Goal: Information Seeking & Learning: Compare options

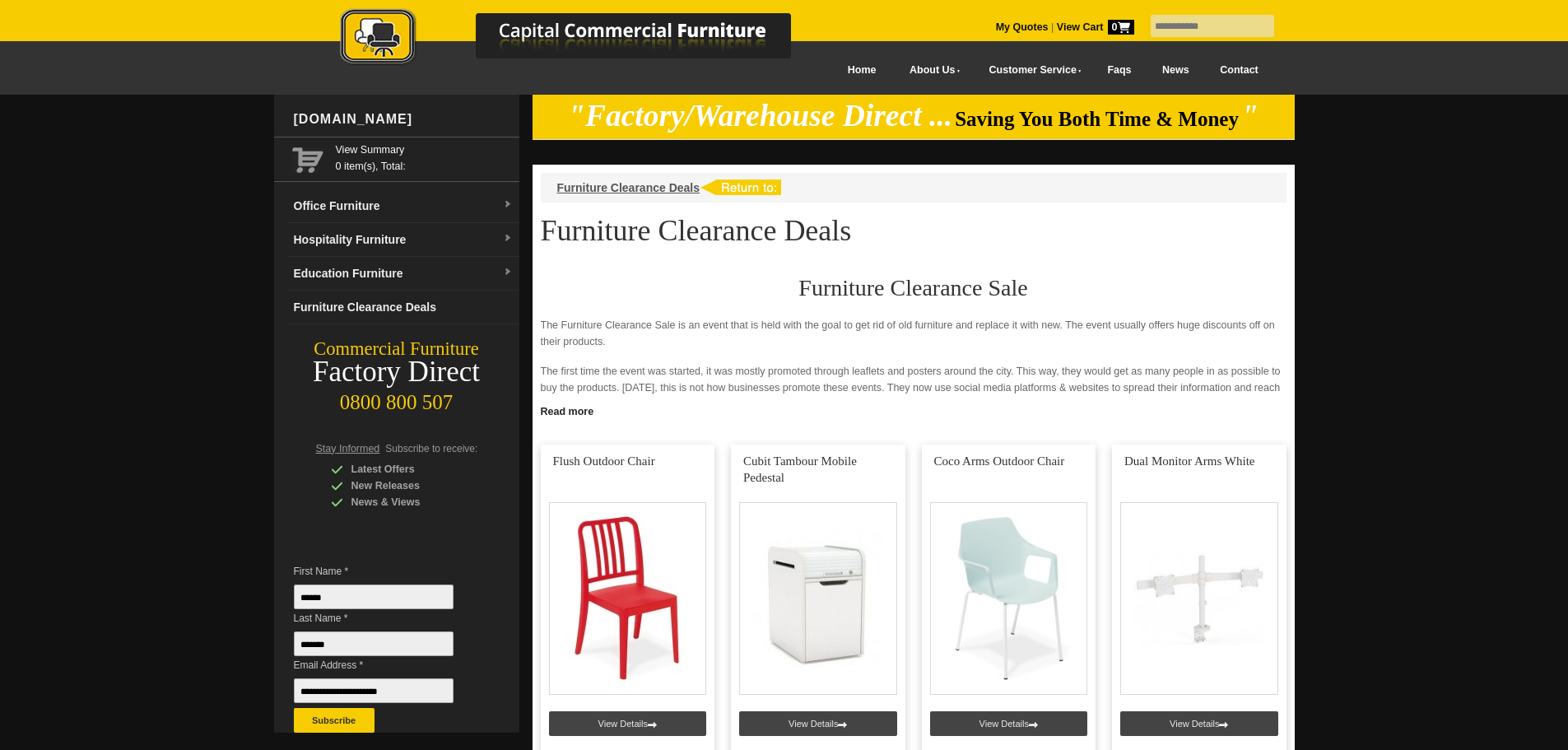
click at [1173, 31] on input "text" at bounding box center [1212, 26] width 124 height 22
type input "******"
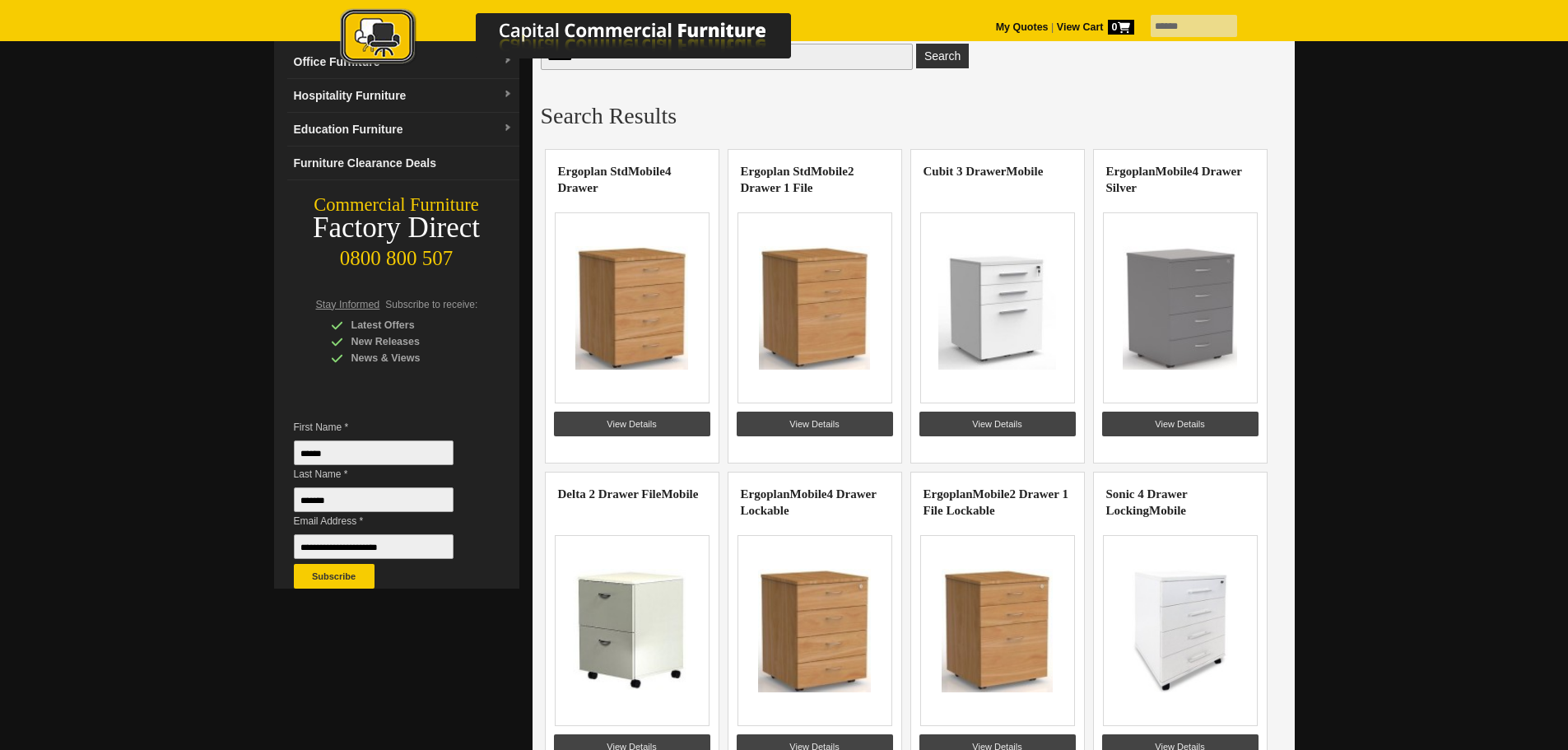
scroll to position [164, 0]
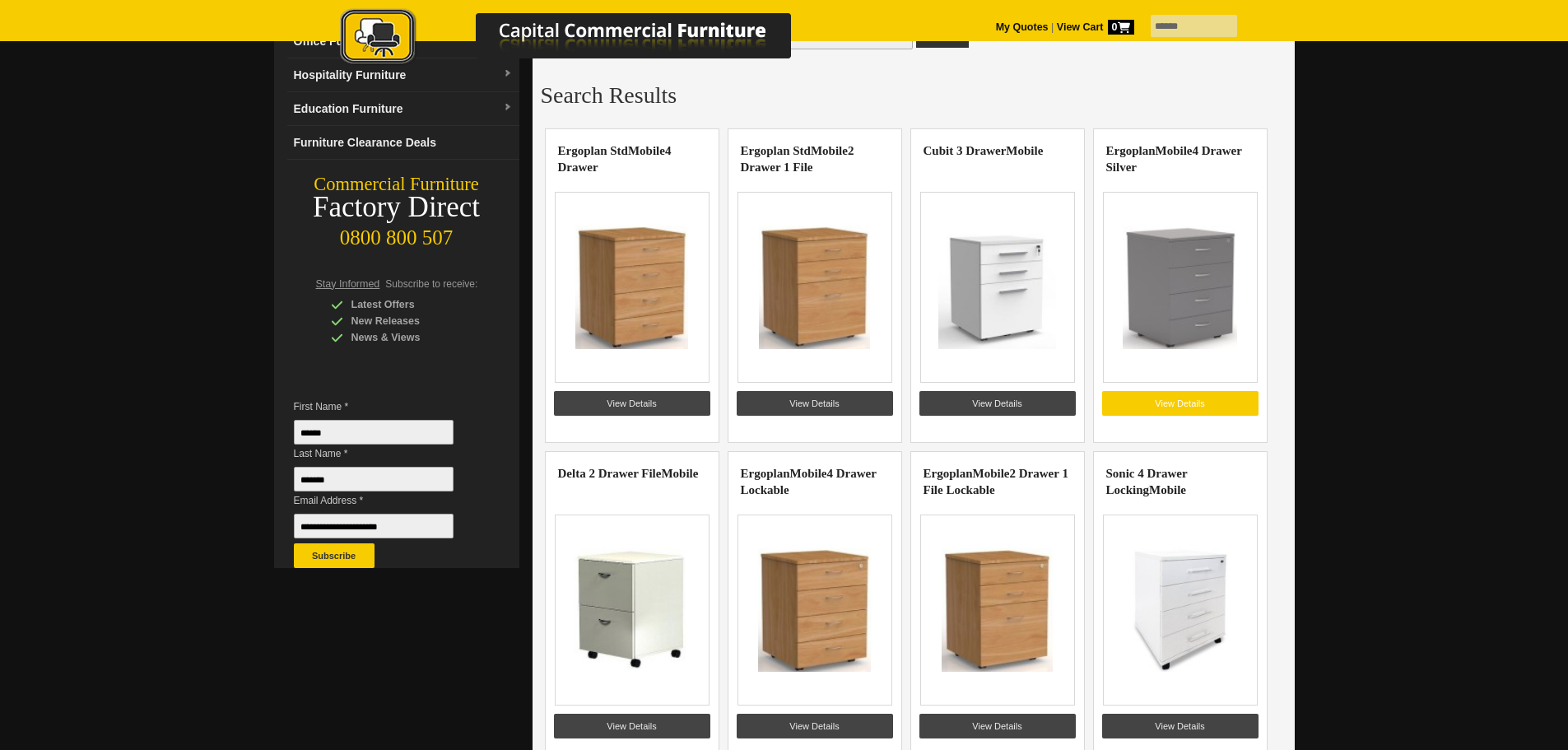
click at [1177, 411] on link "View Details" at bounding box center [1180, 403] width 156 height 25
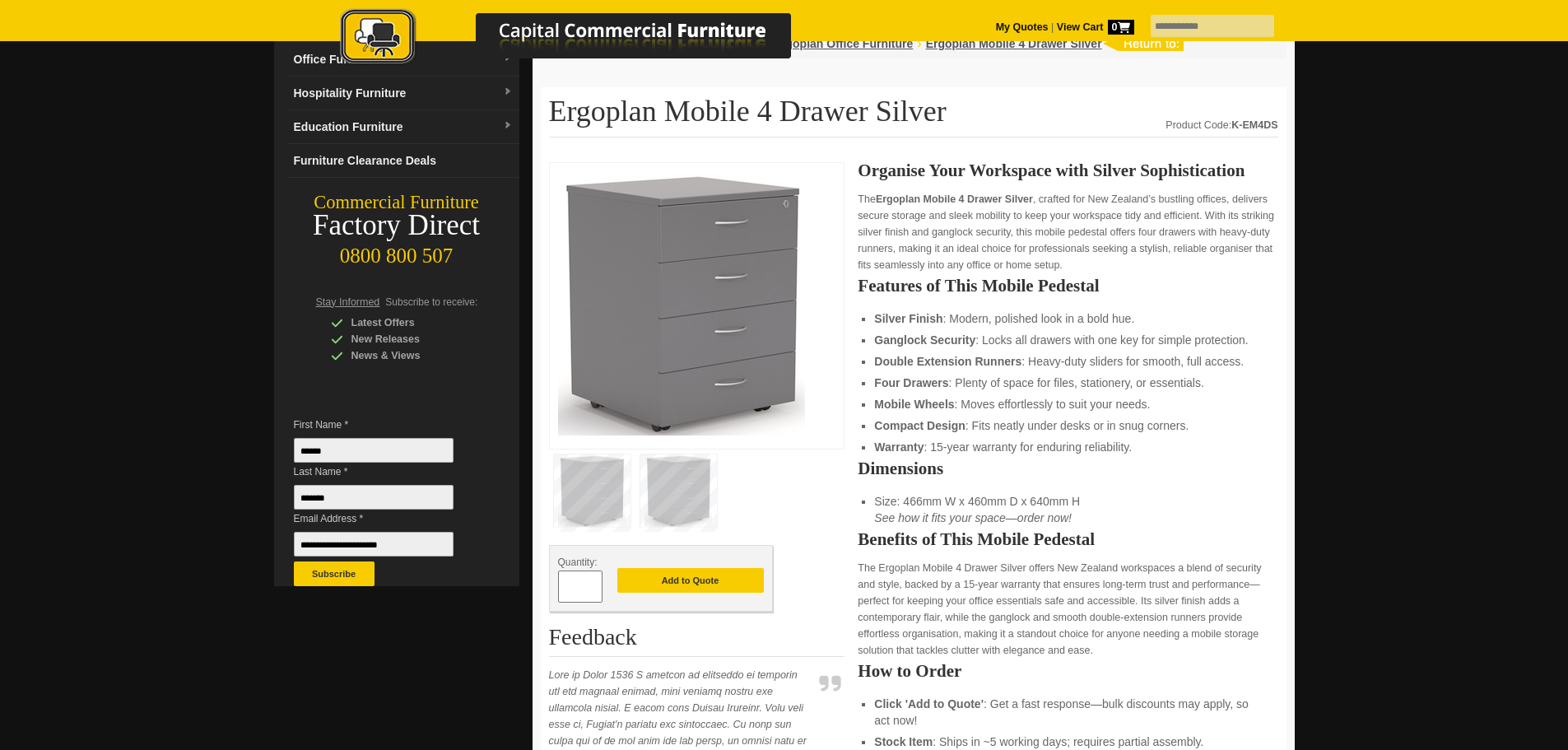
scroll to position [82, 0]
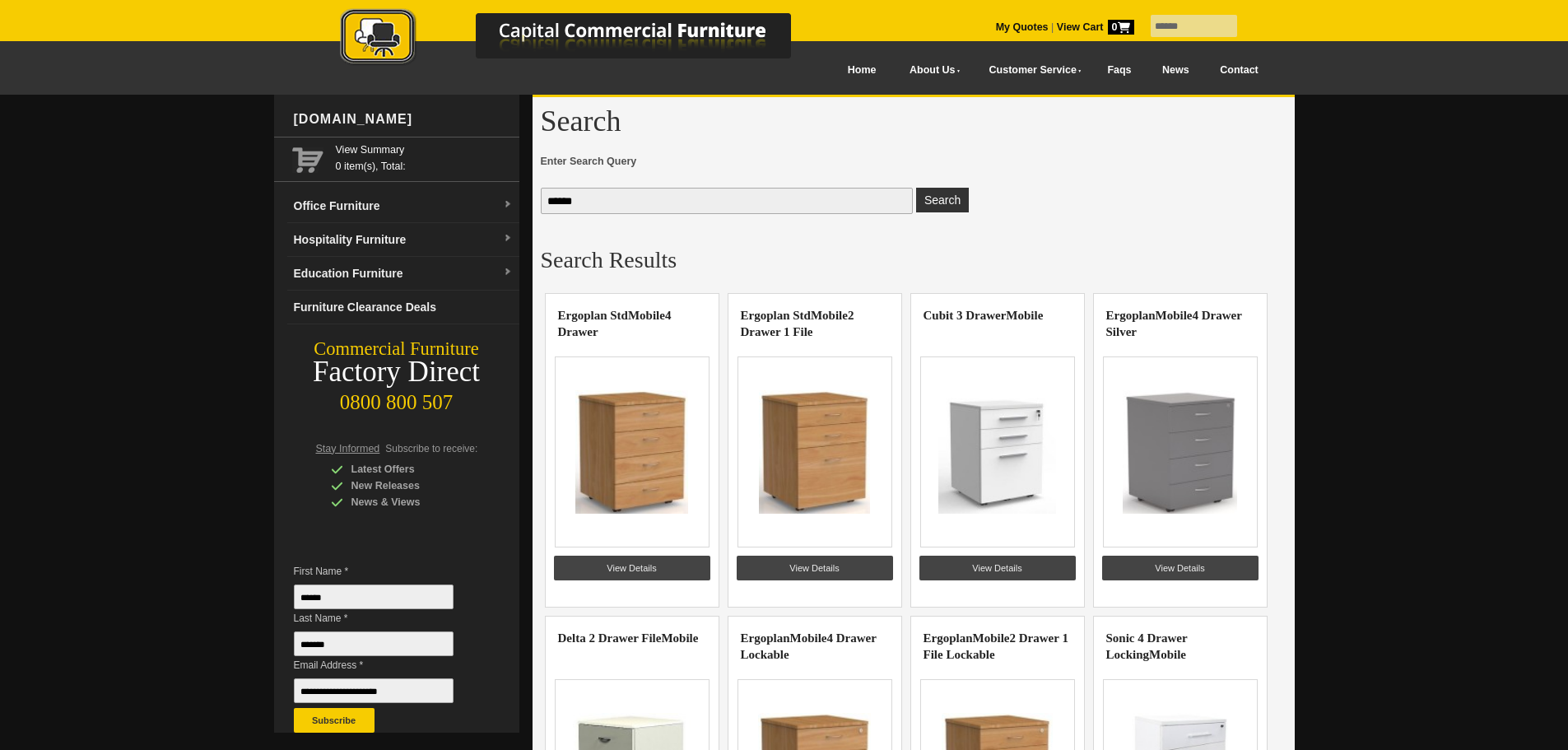
scroll to position [164, 0]
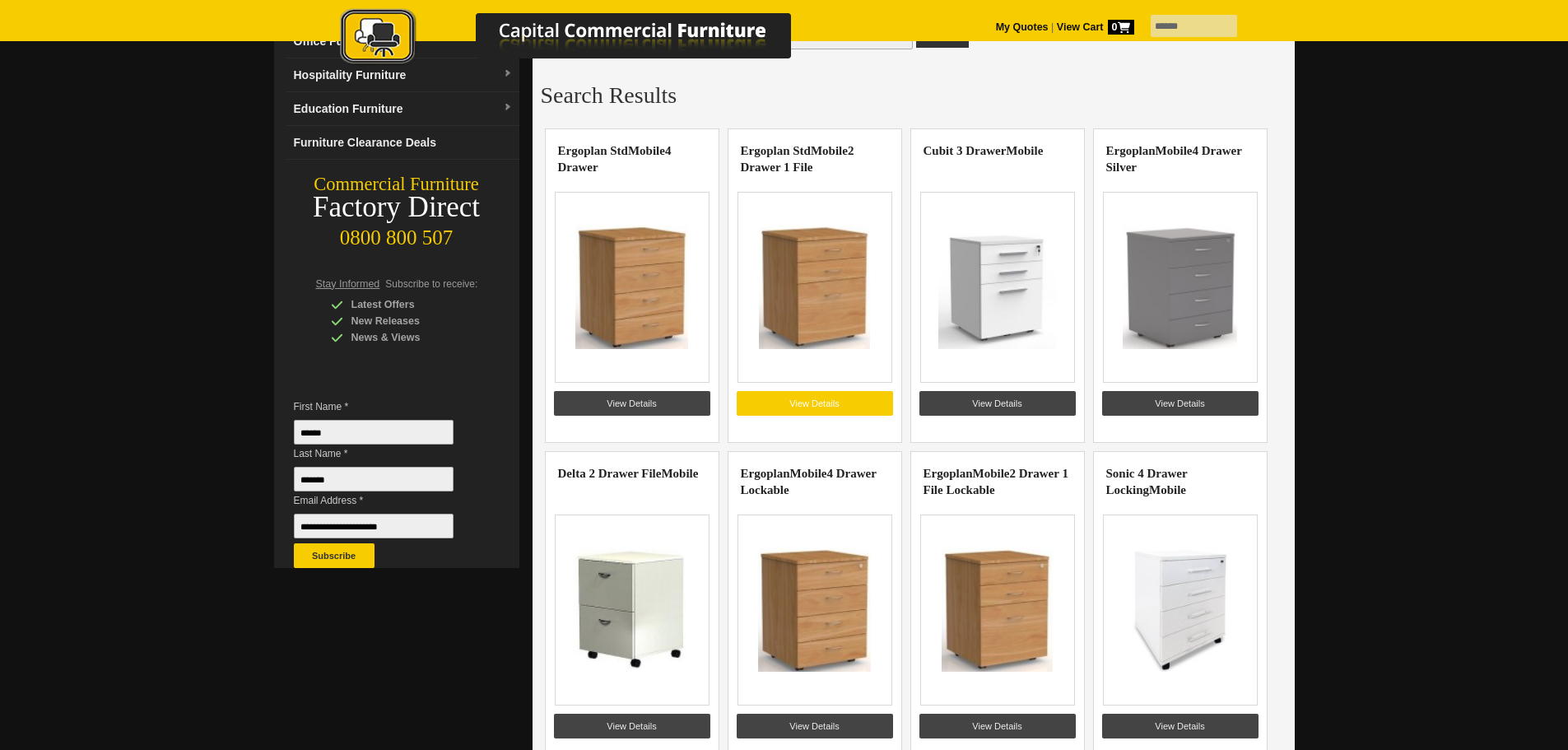
click at [856, 405] on link "View Details" at bounding box center [815, 403] width 156 height 25
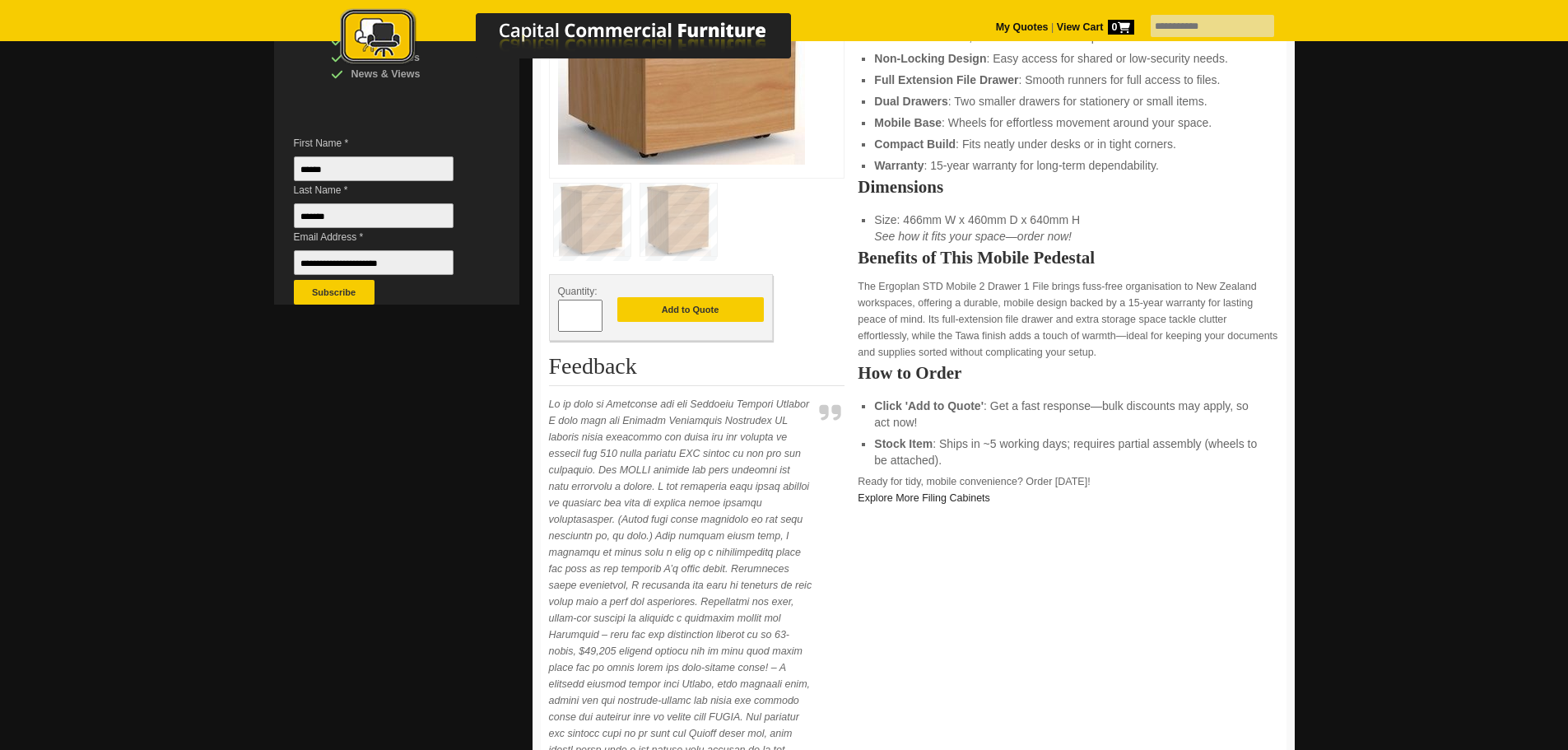
scroll to position [432, 0]
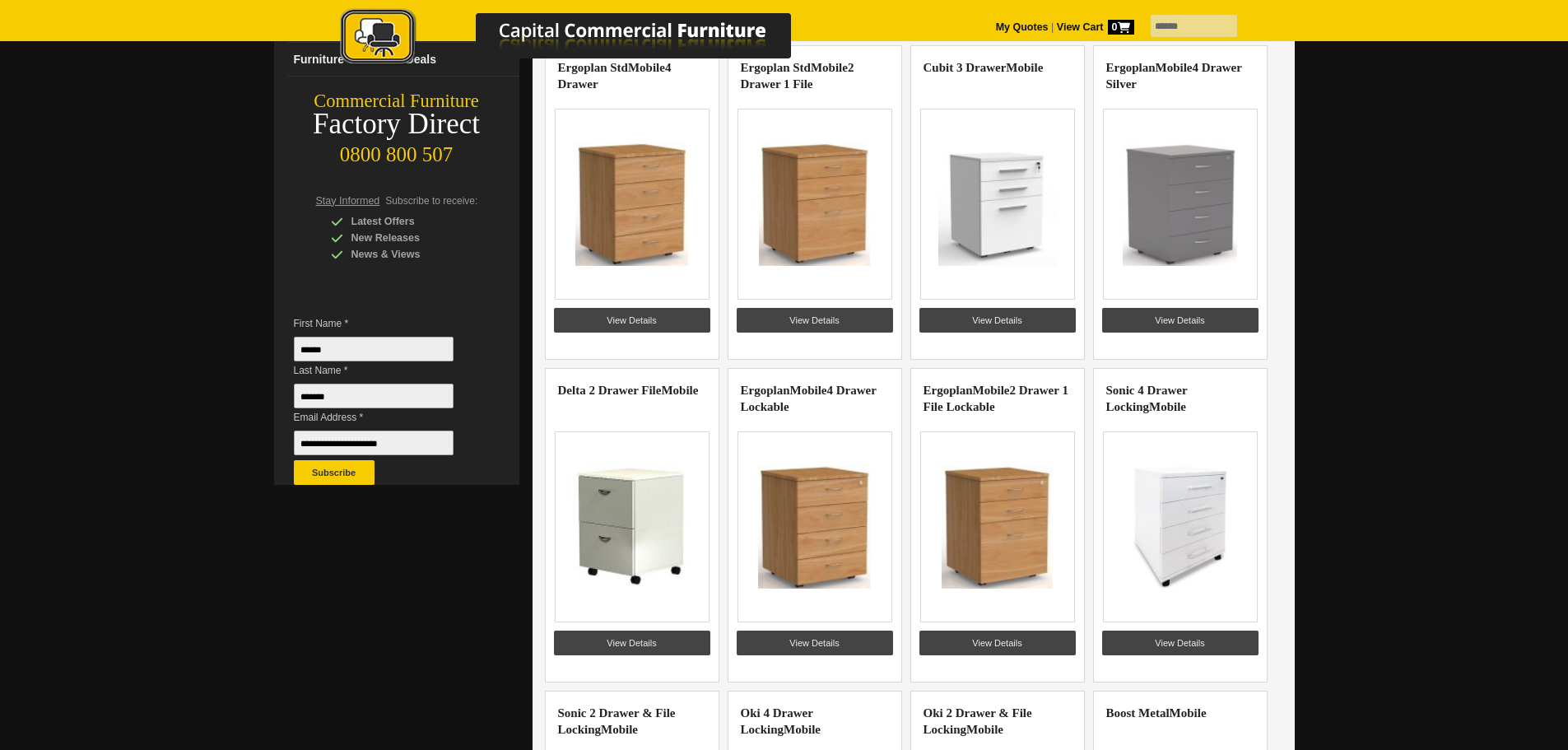
scroll to position [227, 0]
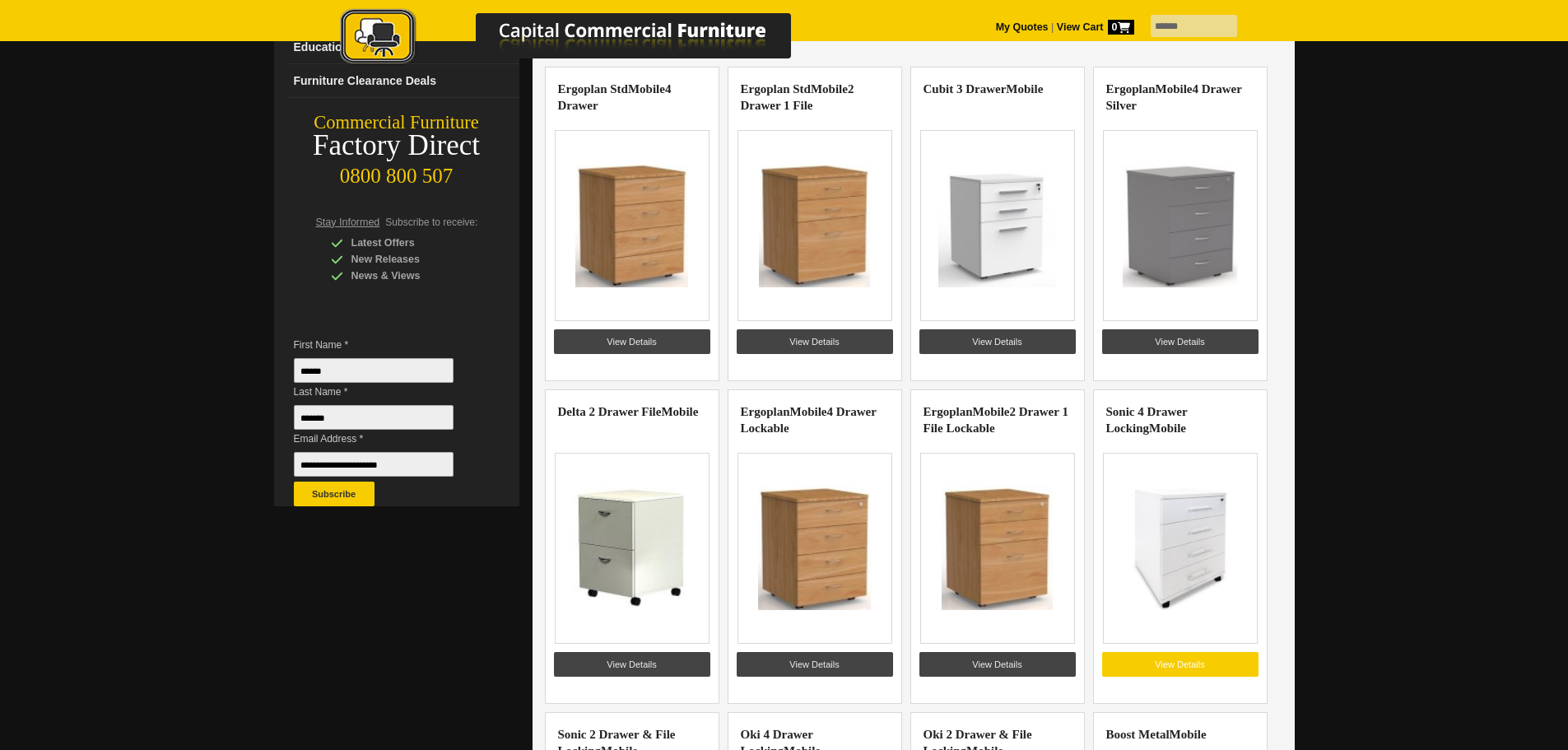
click at [1156, 654] on link "View Details" at bounding box center [1180, 664] width 156 height 25
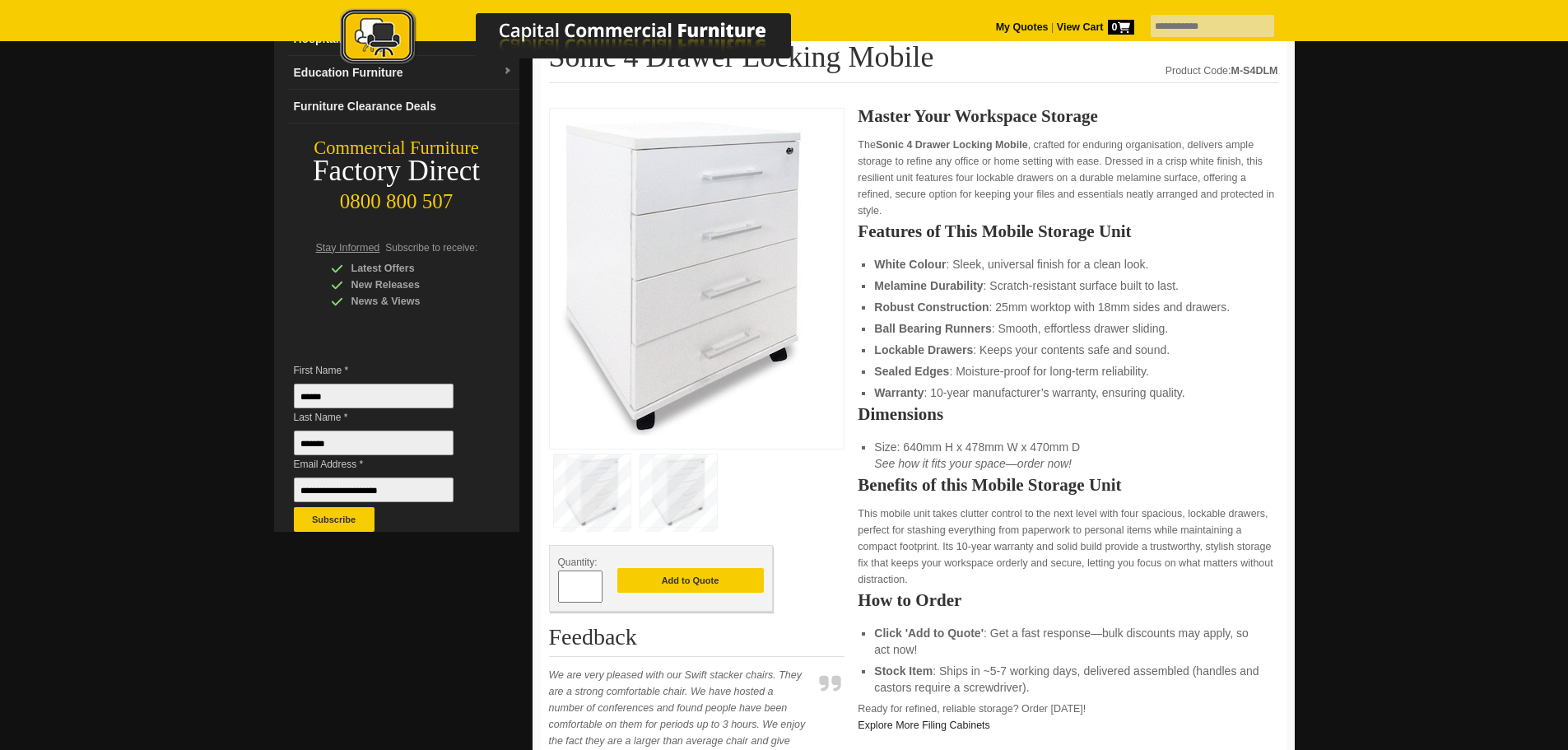
scroll to position [206, 0]
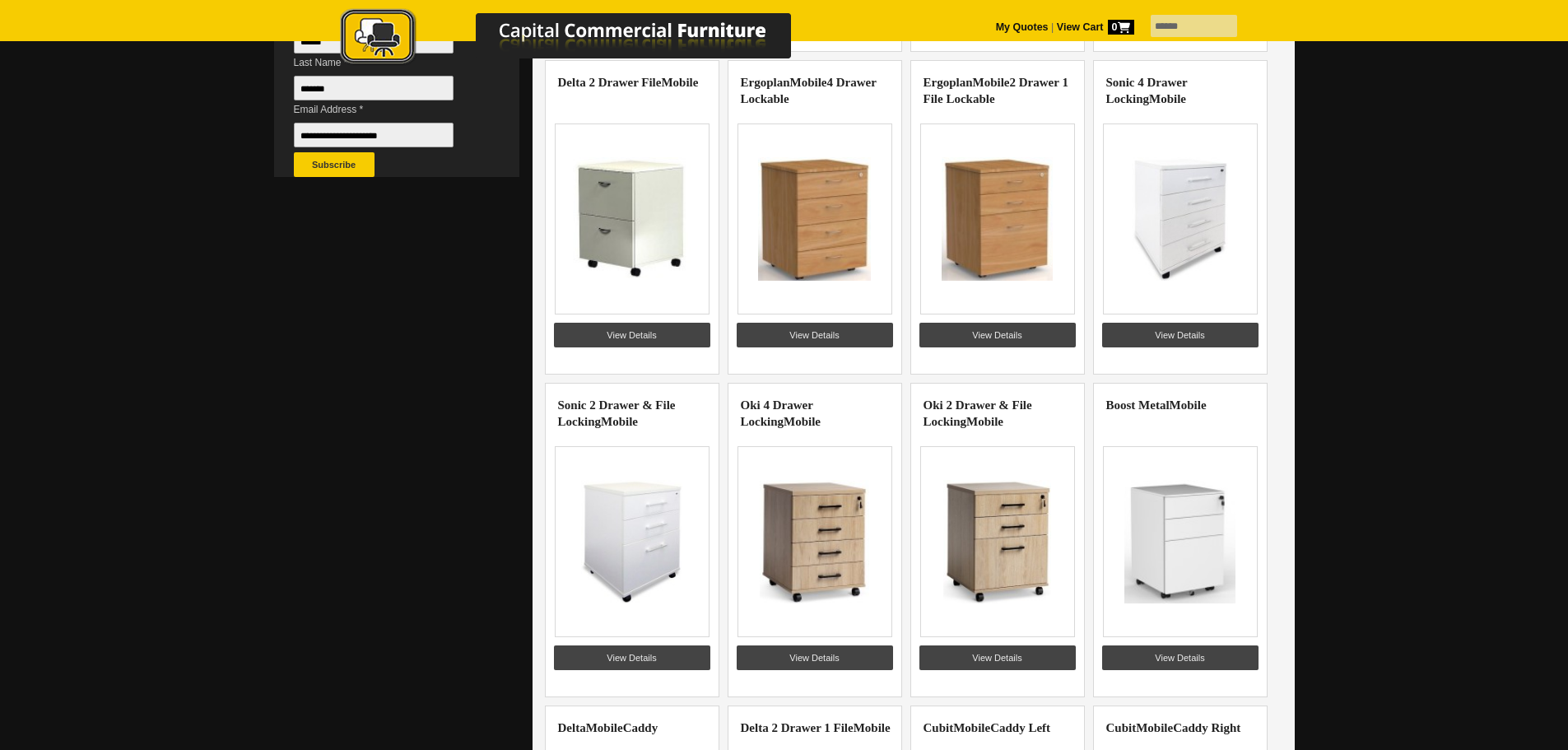
scroll to position [535, 0]
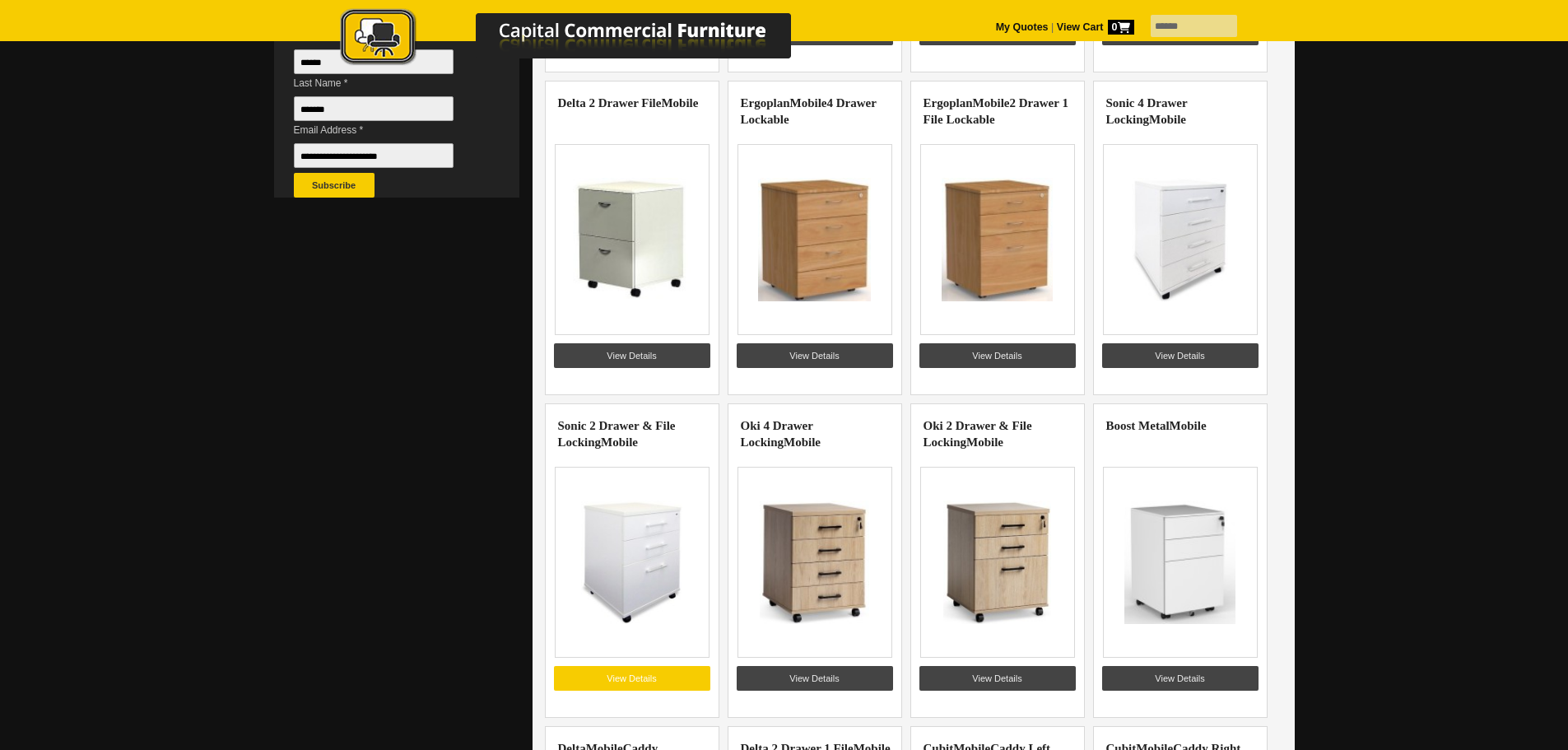
click at [612, 674] on link "View Details" at bounding box center [632, 678] width 156 height 25
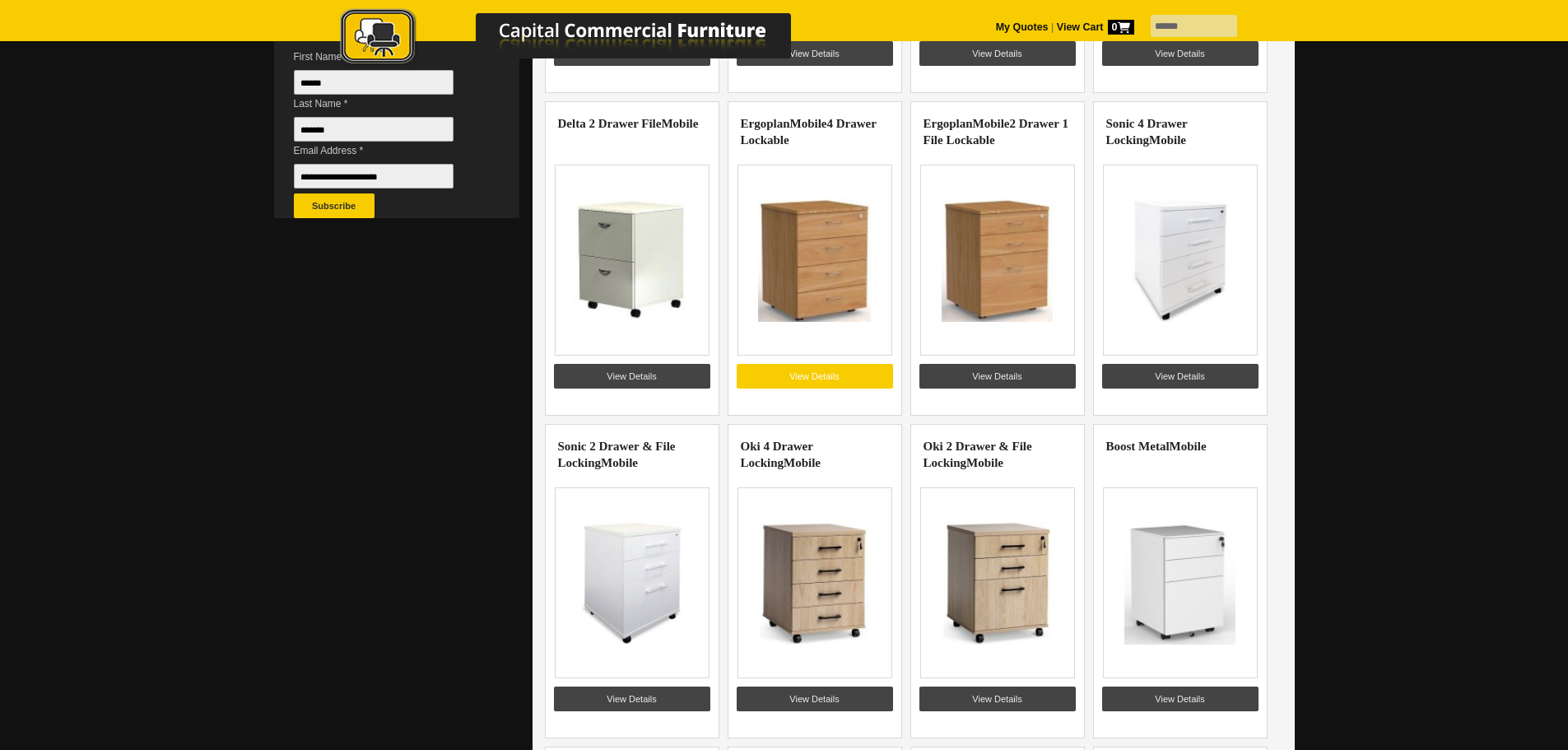
click at [835, 370] on link "View Details" at bounding box center [815, 376] width 156 height 25
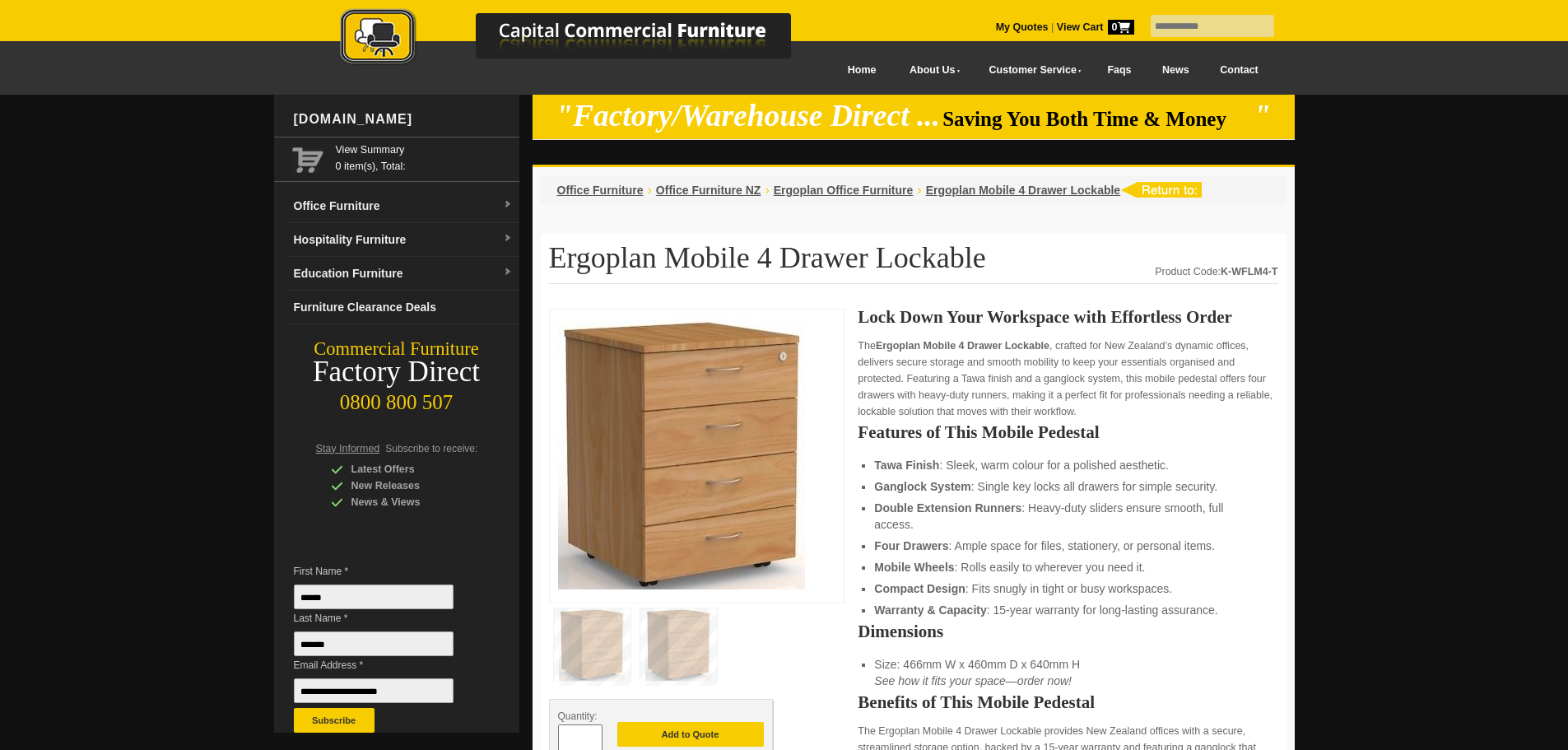
scroll to position [21, 0]
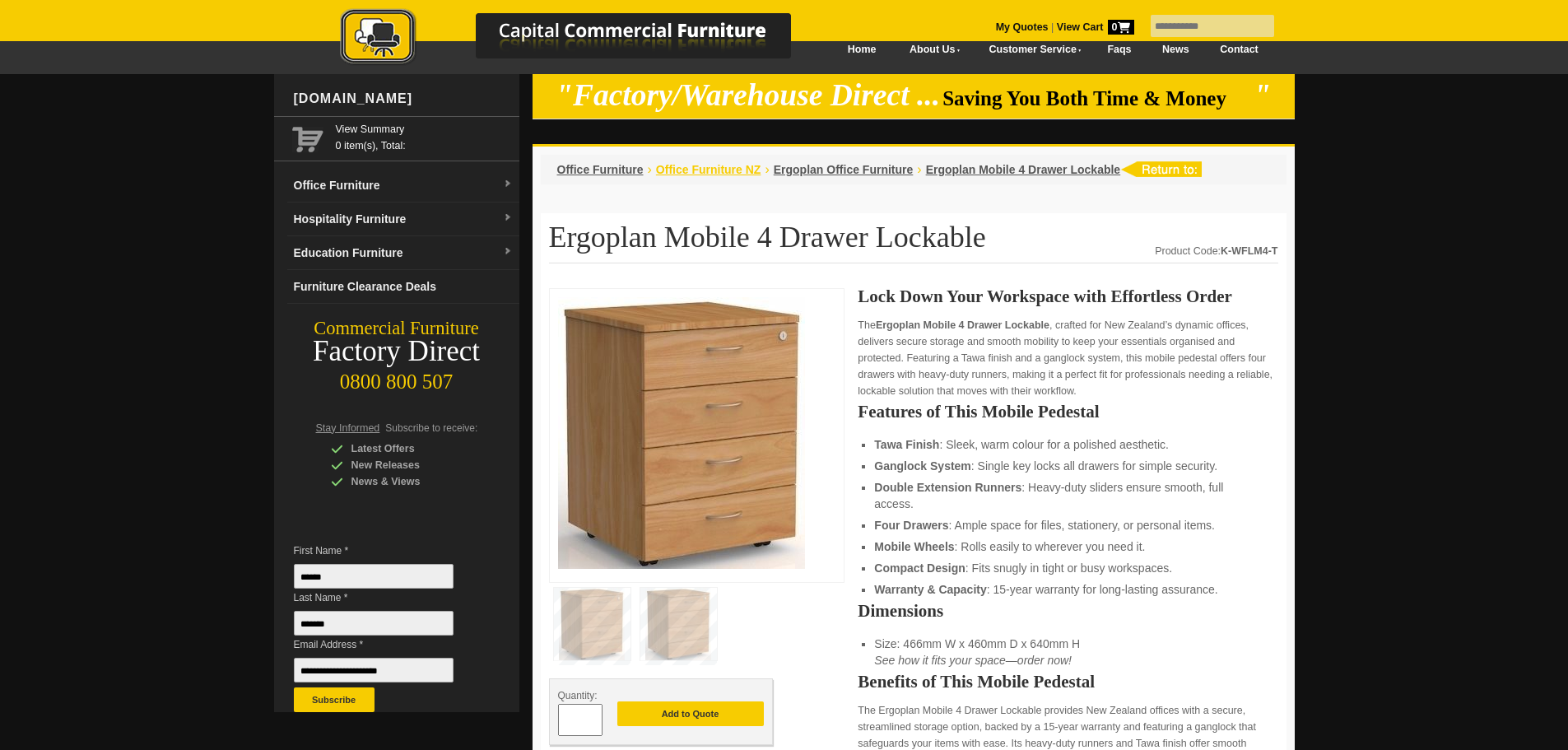
click at [692, 172] on span "Office Furniture NZ" at bounding box center [708, 169] width 105 height 13
